Goal: Information Seeking & Learning: Learn about a topic

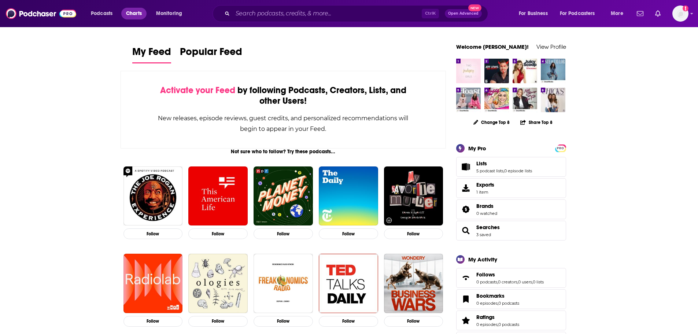
click at [133, 11] on span "Charts" at bounding box center [134, 13] width 16 height 10
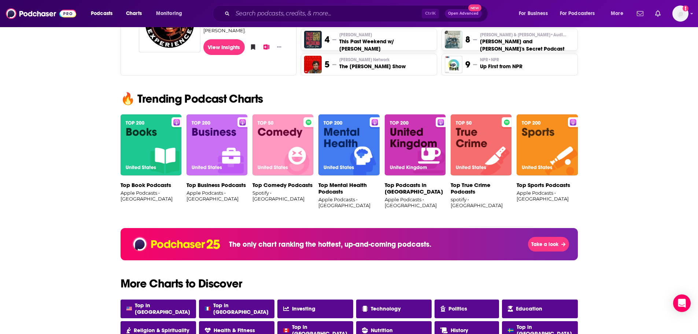
scroll to position [477, 0]
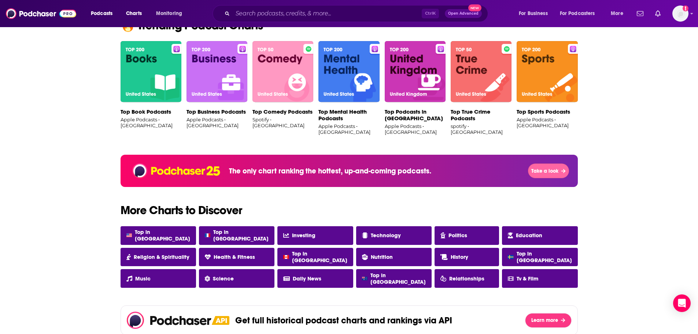
click at [548, 172] on span "Take a look" at bounding box center [545, 171] width 27 height 6
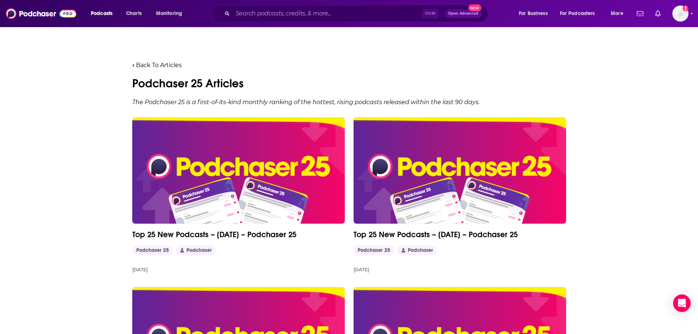
click at [217, 208] on img at bounding box center [238, 170] width 213 height 106
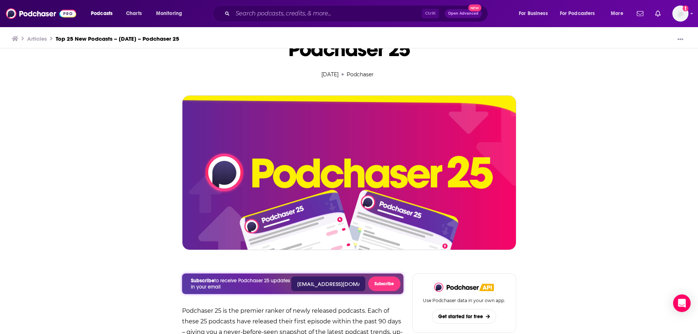
scroll to position [220, 0]
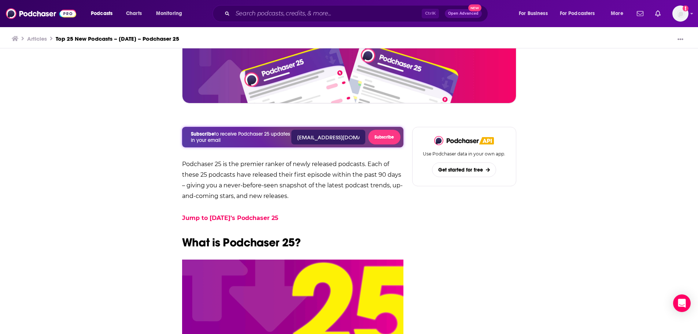
click at [257, 217] on link "Jump to [DATE]’s Podchaser 25" at bounding box center [230, 217] width 96 height 7
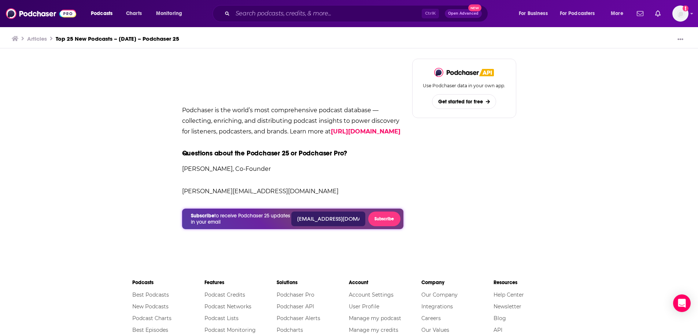
scroll to position [1194, 0]
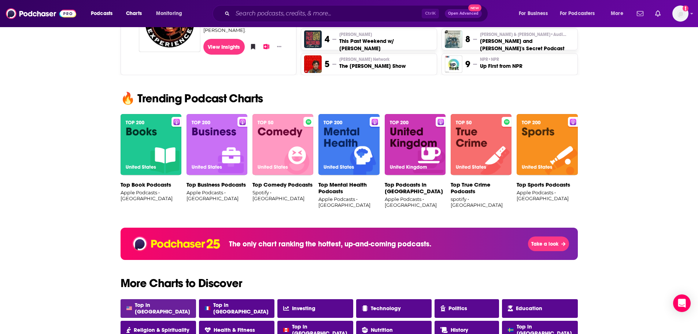
scroll to position [403, 0]
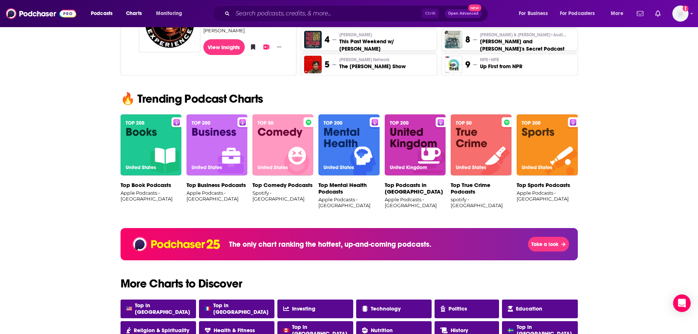
click at [416, 155] on img at bounding box center [415, 145] width 61 height 62
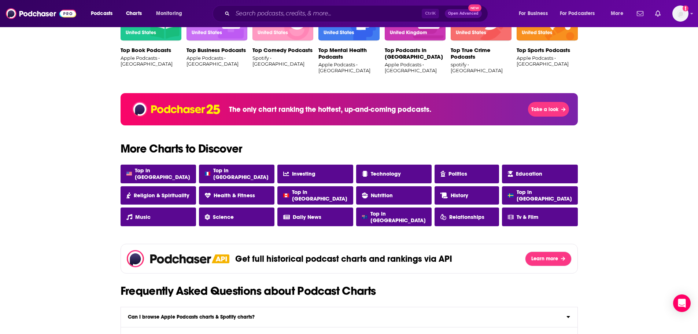
scroll to position [587, 0]
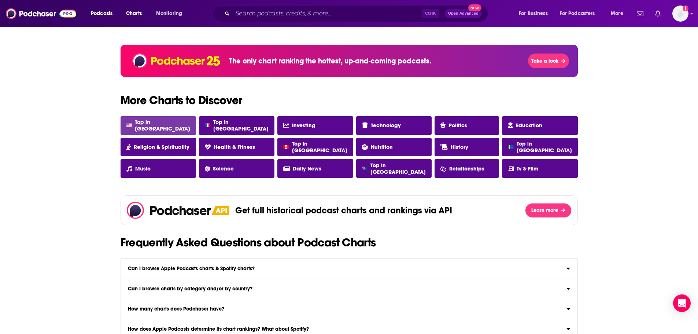
click at [162, 126] on span "Top in [GEOGRAPHIC_DATA]" at bounding box center [162, 125] width 55 height 13
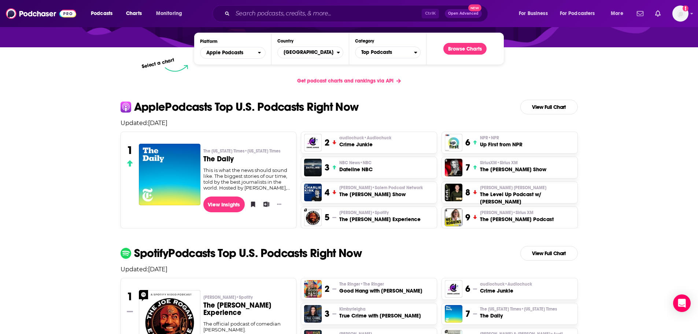
scroll to position [110, 0]
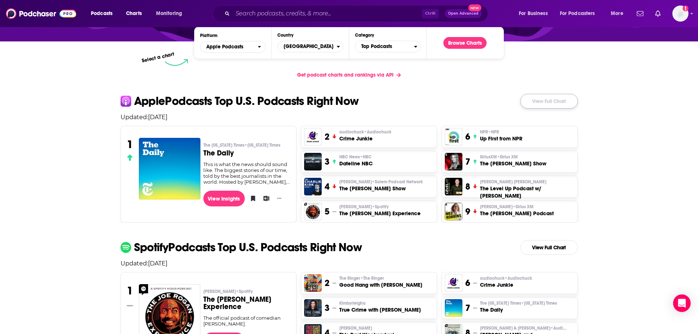
click at [539, 100] on link "View Full Chart" at bounding box center [550, 101] width 58 height 15
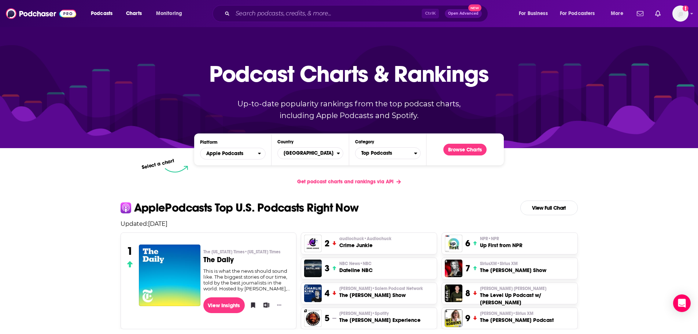
scroll to position [40, 0]
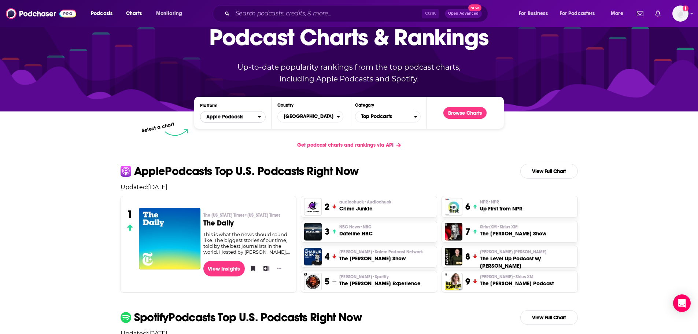
click at [248, 117] on span "Apple Podcasts" at bounding box center [229, 117] width 57 height 12
click at [319, 114] on span "[GEOGRAPHIC_DATA]" at bounding box center [307, 116] width 59 height 12
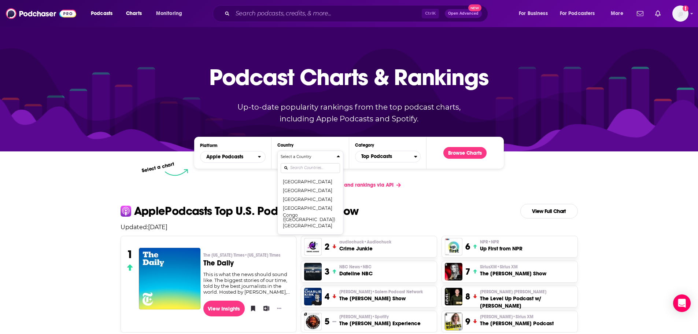
scroll to position [330, 0]
click at [400, 147] on div "Podcast Charts & Rankings Up-to-date popularity rankings from the top podcast c…" at bounding box center [349, 89] width 315 height 118
click at [396, 155] on span "Top Podcasts" at bounding box center [385, 156] width 59 height 12
click at [396, 155] on h4 "Select a Category" at bounding box center [385, 157] width 53 height 4
click at [514, 183] on div "Get podcast charts and rankings via API" at bounding box center [349, 185] width 469 height 18
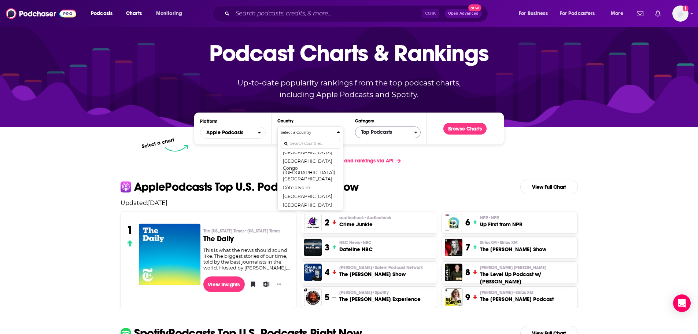
scroll to position [73, 0]
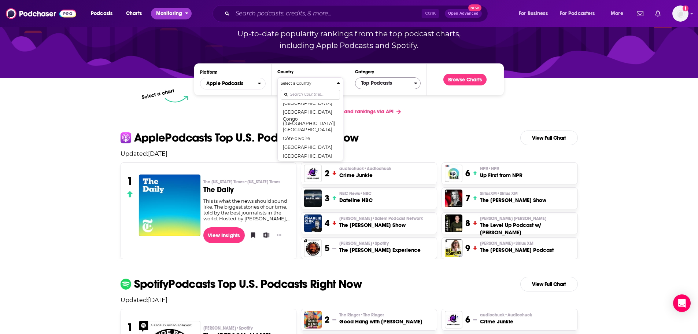
click at [180, 12] on span "Monitoring" at bounding box center [169, 13] width 26 height 10
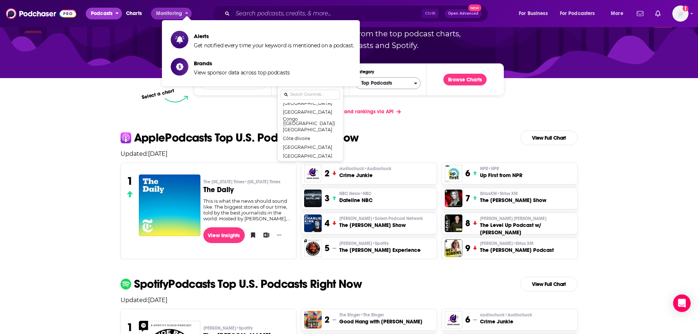
click at [104, 12] on span "Podcasts" at bounding box center [102, 13] width 22 height 10
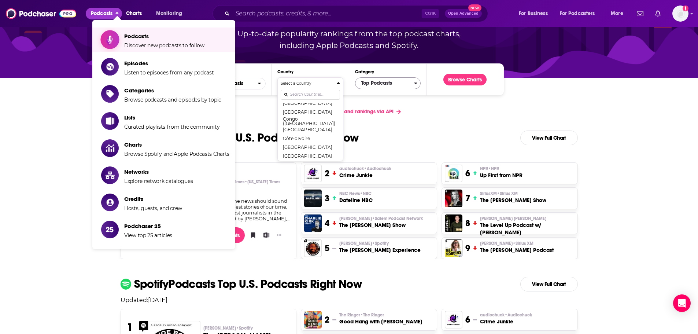
click at [113, 36] on icon "Show item sub-menu" at bounding box center [110, 40] width 9 height 10
